Goal: Transaction & Acquisition: Purchase product/service

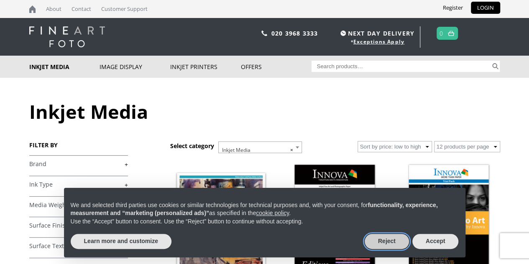
click at [386, 241] on button "Reject" at bounding box center [387, 241] width 44 height 15
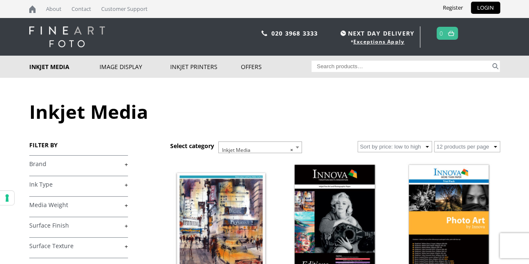
click at [125, 161] on link "+" at bounding box center [78, 164] width 99 height 8
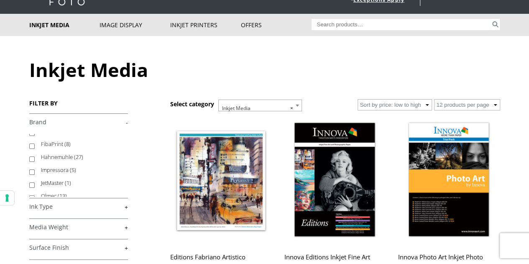
scroll to position [25, 0]
click at [35, 170] on li "Hahnemuhle (27)" at bounding box center [78, 167] width 99 height 13
click at [32, 170] on input "Hahnemuhle (27)" at bounding box center [31, 169] width 5 height 5
checkbox input "true"
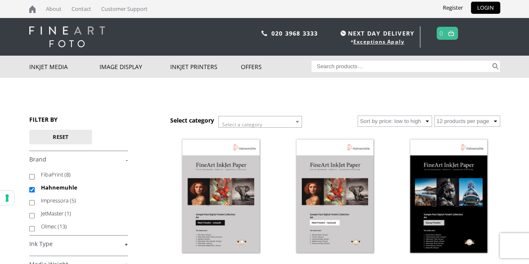
scroll to position [54, 0]
click at [127, 242] on link "+" at bounding box center [78, 244] width 99 height 8
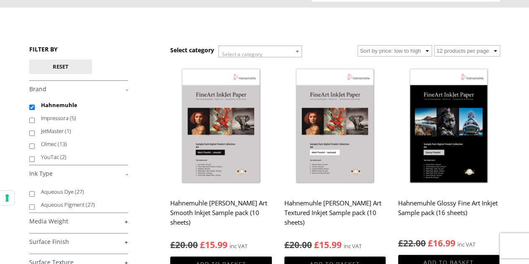
scroll to position [84, 0]
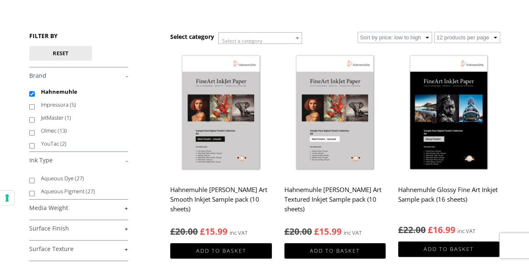
click at [128, 160] on div "FILTER BY Reset £ 0.00 - £ 25.00 (3) £ 25.00 - £ 74.99 (19) £" at bounding box center [99, 204] width 141 height 345
click at [129, 159] on div "FILTER BY Reset £ 0.00 - £ 25.00 (3) £ 25.00 - £ 74.99 (19) £" at bounding box center [99, 204] width 141 height 345
click at [126, 160] on link "-" at bounding box center [78, 160] width 99 height 8
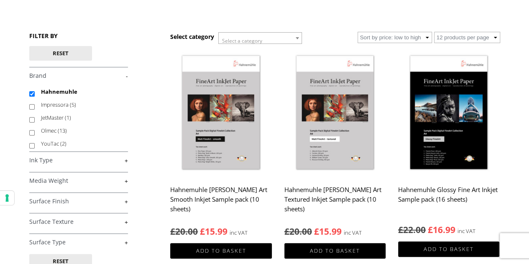
click at [125, 181] on link "+" at bounding box center [78, 181] width 99 height 8
click at [29, 214] on input "250-299gsm (5)" at bounding box center [31, 213] width 5 height 5
checkbox input "true"
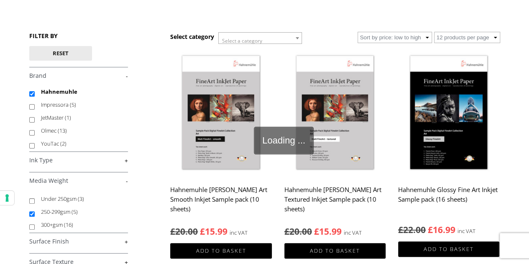
click at [31, 225] on input "300+gsm (16)" at bounding box center [31, 226] width 5 height 5
checkbox input "true"
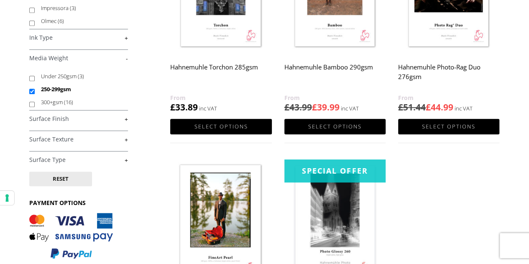
scroll to position [209, 0]
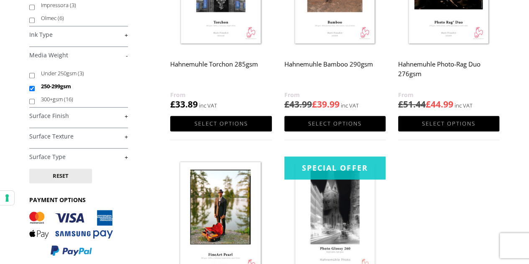
click at [127, 116] on link "+" at bounding box center [78, 116] width 99 height 8
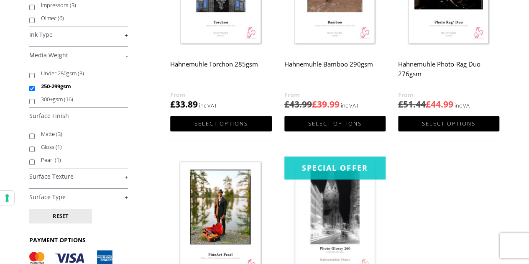
click at [126, 176] on link "+" at bounding box center [78, 177] width 99 height 8
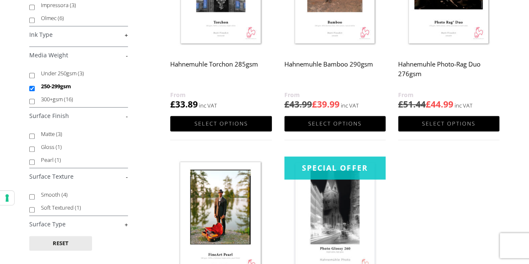
scroll to position [251, 0]
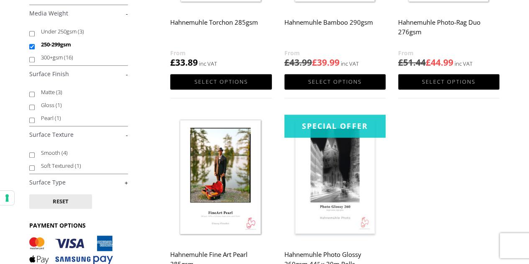
click at [31, 154] on input "Smooth (4)" at bounding box center [31, 154] width 5 height 5
checkbox input "true"
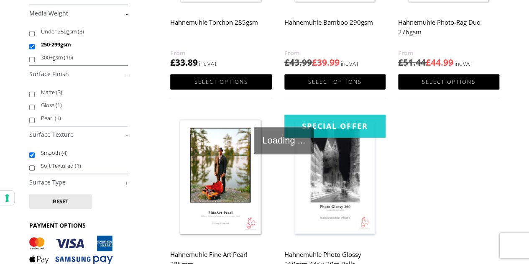
scroll to position [293, 0]
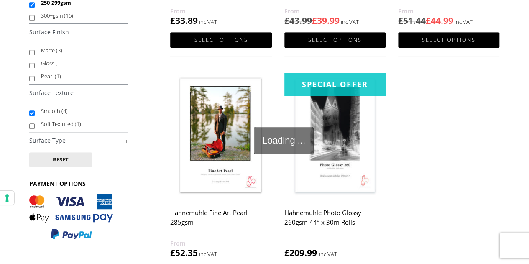
click at [126, 139] on link "+" at bounding box center [78, 141] width 99 height 8
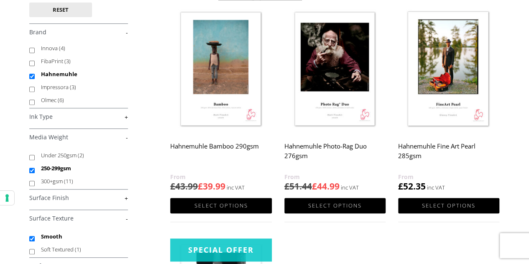
scroll to position [125, 0]
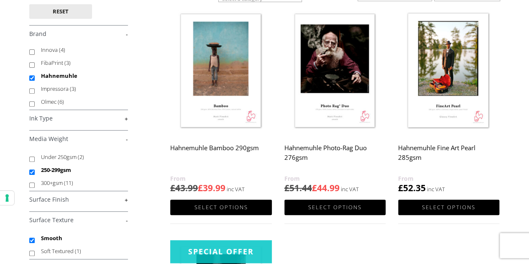
click at [440, 72] on img at bounding box center [448, 71] width 101 height 127
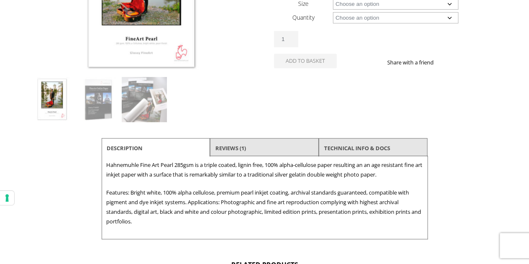
scroll to position [209, 0]
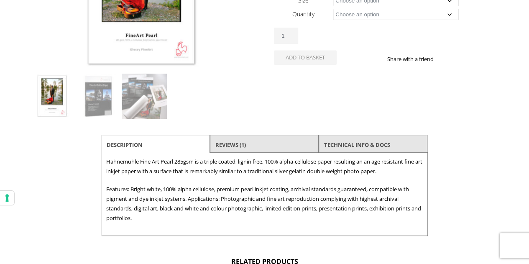
click at [258, 141] on li "Reviews (1)" at bounding box center [264, 145] width 109 height 20
click at [235, 143] on link "Reviews (1)" at bounding box center [230, 144] width 31 height 15
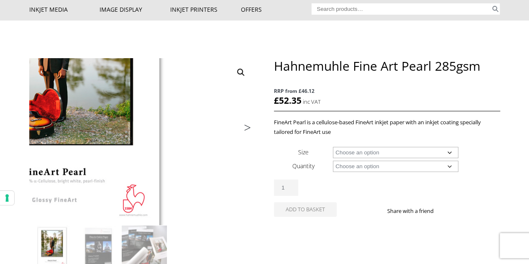
scroll to position [0, 0]
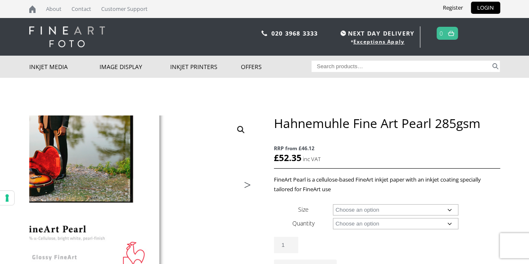
drag, startPoint x: 220, startPoint y: 149, endPoint x: 212, endPoint y: 141, distance: 10.7
